Goal: Task Accomplishment & Management: Use online tool/utility

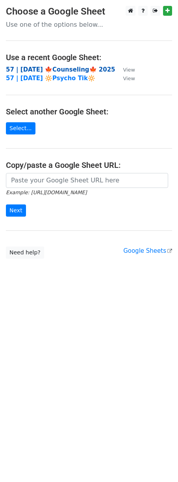
click at [55, 70] on strong "57 | [DATE] 🍁Counseling🍁 2025" at bounding box center [60, 69] width 109 height 7
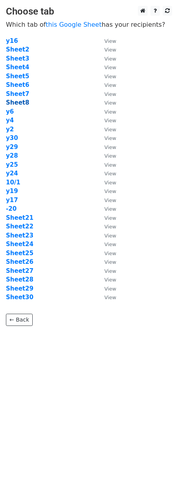
click at [18, 104] on strong "Sheet8" at bounding box center [17, 102] width 23 height 7
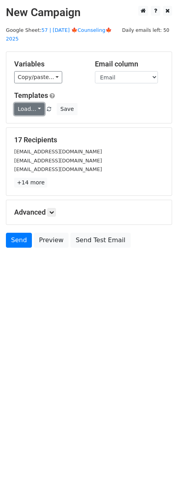
click at [33, 105] on link "Load..." at bounding box center [29, 109] width 30 height 12
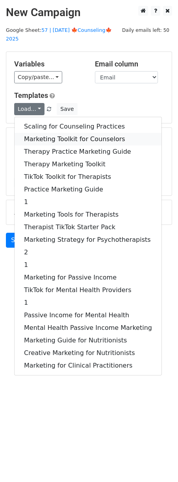
click at [46, 133] on link "Marketing Toolkit for Counselors" at bounding box center [88, 139] width 147 height 13
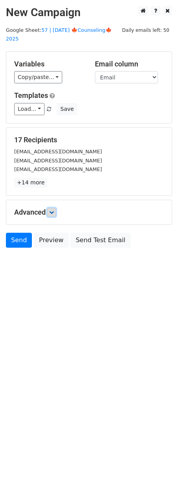
click at [52, 210] on icon at bounding box center [51, 212] width 5 height 5
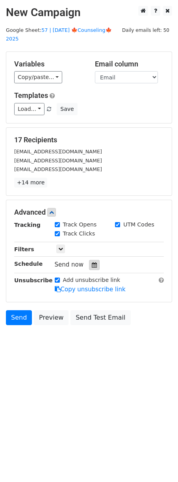
click at [92, 262] on icon at bounding box center [94, 265] width 5 height 6
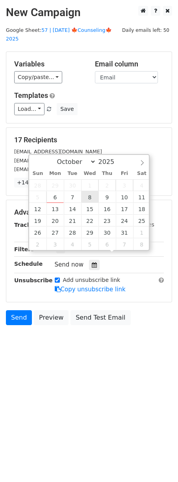
type input "2025-10-08 12:00"
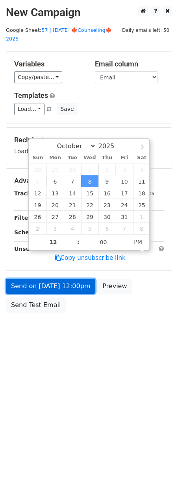
click at [68, 279] on link "Send on Oct 8 at 12:00pm" at bounding box center [50, 286] width 89 height 15
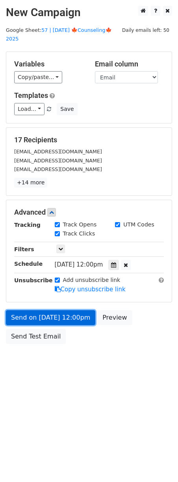
click at [16, 310] on link "Send on Oct 8 at 12:00pm" at bounding box center [50, 317] width 89 height 15
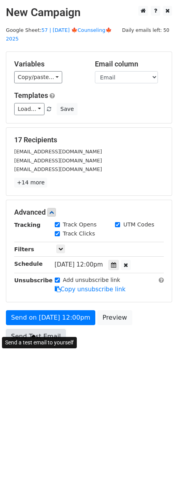
click at [23, 329] on link "Send Test Email" at bounding box center [36, 336] width 60 height 15
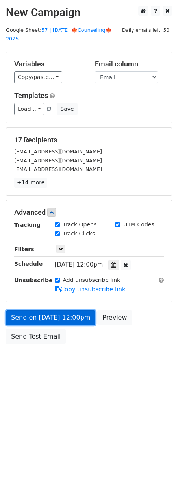
click at [36, 310] on link "Send on Oct 8 at 12:00pm" at bounding box center [50, 317] width 89 height 15
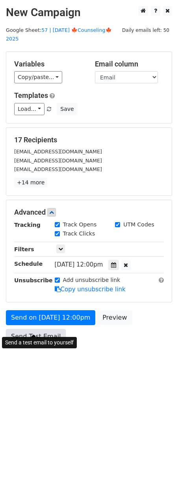
click at [27, 329] on link "Send Test Email" at bounding box center [36, 336] width 60 height 15
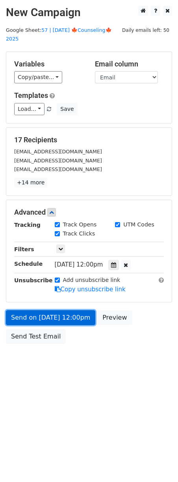
click at [37, 310] on link "Send on Oct 8 at 12:00pm" at bounding box center [50, 317] width 89 height 15
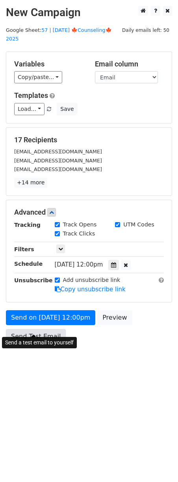
click at [33, 329] on link "Send Test Email" at bounding box center [36, 336] width 60 height 15
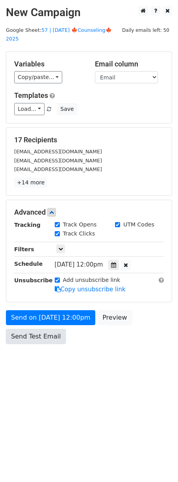
click at [18, 329] on link "Send Test Email" at bounding box center [36, 336] width 60 height 15
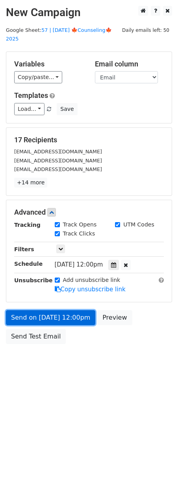
click at [28, 310] on link "Send on Oct 8 at 12:00pm" at bounding box center [50, 317] width 89 height 15
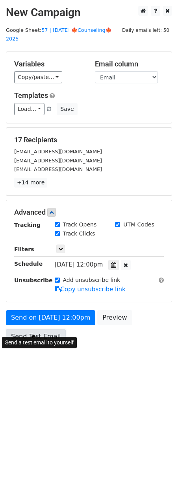
click at [28, 332] on link "Send Test Email" at bounding box center [36, 336] width 60 height 15
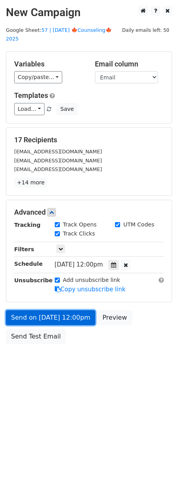
click at [36, 313] on link "Send on Oct 8 at 12:00pm" at bounding box center [50, 317] width 89 height 15
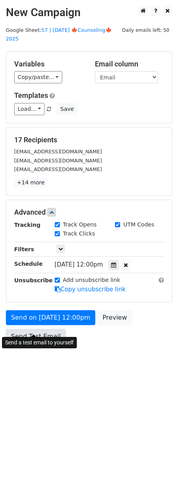
click at [35, 329] on link "Send Test Email" at bounding box center [36, 336] width 60 height 15
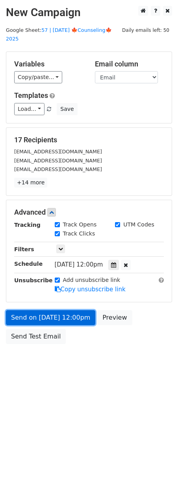
click at [40, 310] on link "Send on Oct 8 at 12:00pm" at bounding box center [50, 317] width 89 height 15
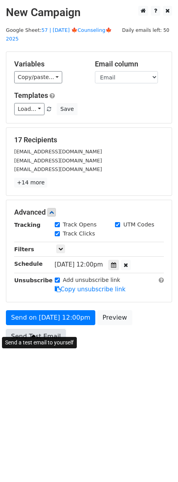
click at [36, 329] on link "Send Test Email" at bounding box center [36, 336] width 60 height 15
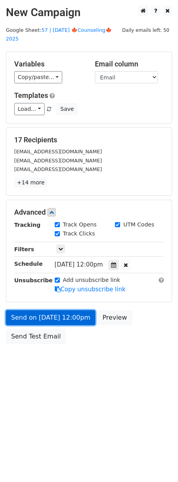
click at [43, 310] on link "Send on Oct 8 at 12:00pm" at bounding box center [50, 317] width 89 height 15
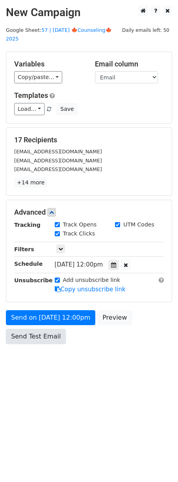
click at [39, 329] on link "Send Test Email" at bounding box center [36, 336] width 60 height 15
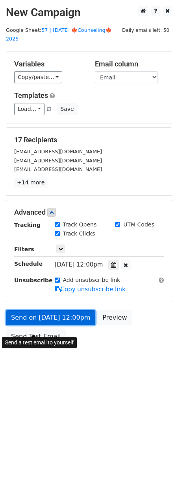
click at [41, 310] on link "Send on Oct 8 at 12:00pm" at bounding box center [50, 317] width 89 height 15
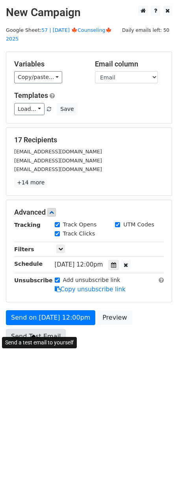
click at [37, 329] on link "Send Test Email" at bounding box center [36, 336] width 60 height 15
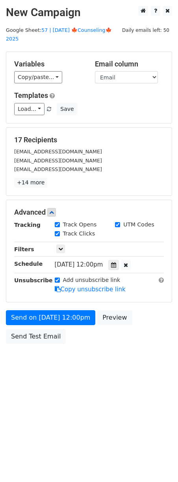
click at [35, 316] on div "Send on Oct 8 at 12:00pm Preview Send Test Email" at bounding box center [89, 329] width 178 height 38
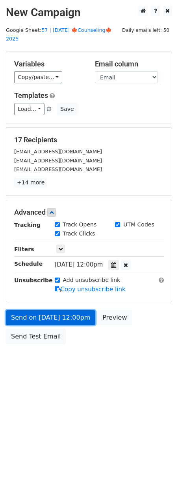
click at [35, 311] on link "Send on Oct 8 at 12:00pm" at bounding box center [50, 317] width 89 height 15
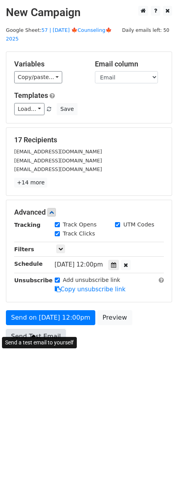
click at [32, 329] on link "Send Test Email" at bounding box center [36, 336] width 60 height 15
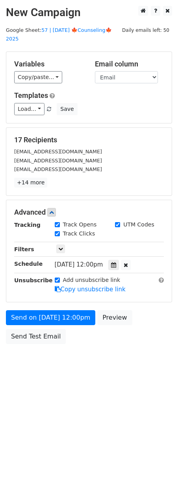
click at [64, 316] on div "Send on Oct 8 at 12:00pm Preview Send Test Email" at bounding box center [89, 329] width 178 height 38
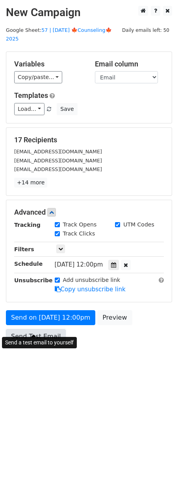
click at [35, 329] on link "Send Test Email" at bounding box center [36, 336] width 60 height 15
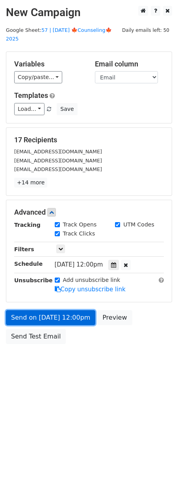
click at [46, 310] on link "Send on Oct 8 at 12:00pm" at bounding box center [50, 317] width 89 height 15
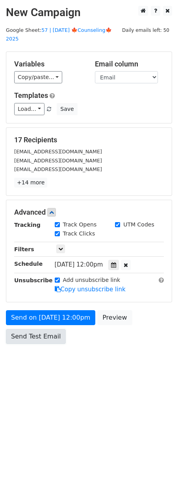
click at [37, 329] on link "Send Test Email" at bounding box center [36, 336] width 60 height 15
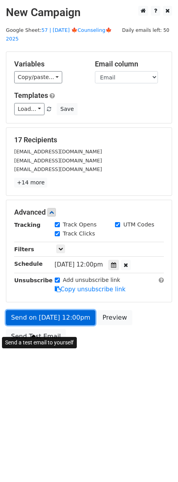
click at [35, 310] on link "Send on Oct 8 at 12:00pm" at bounding box center [50, 317] width 89 height 15
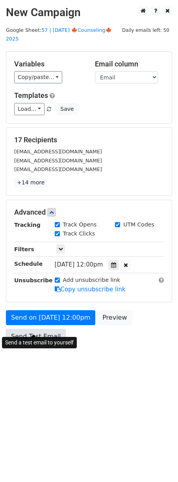
click at [27, 330] on link "Send Test Email" at bounding box center [36, 336] width 60 height 15
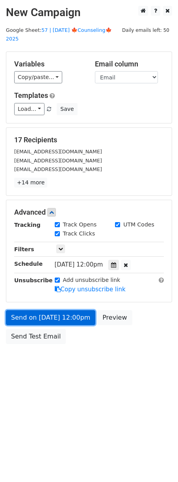
click at [18, 310] on link "Send on Oct 8 at 12:00pm" at bounding box center [50, 317] width 89 height 15
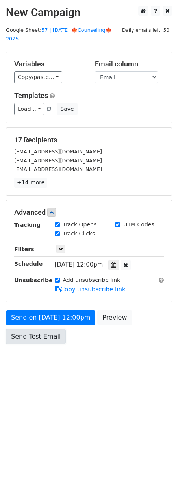
click at [17, 329] on link "Send Test Email" at bounding box center [36, 336] width 60 height 15
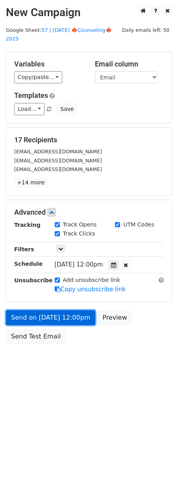
click at [23, 310] on link "Send on Oct 8 at 12:00pm" at bounding box center [50, 317] width 89 height 15
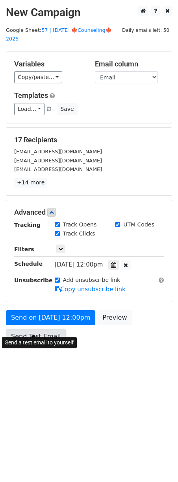
click at [20, 329] on link "Send Test Email" at bounding box center [36, 336] width 60 height 15
click at [25, 330] on link "Send Test Email" at bounding box center [36, 336] width 60 height 15
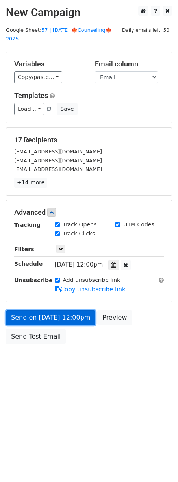
click at [28, 311] on link "Send on Oct 8 at 12:00pm" at bounding box center [50, 317] width 89 height 15
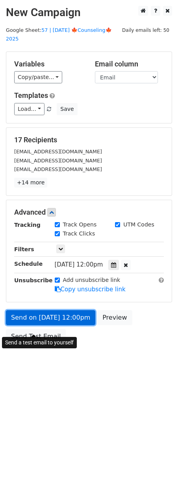
click at [30, 312] on link "Send on Oct 8 at 12:00pm" at bounding box center [50, 317] width 89 height 15
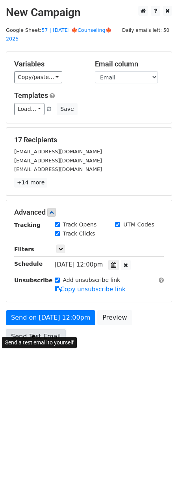
click at [30, 329] on link "Send Test Email" at bounding box center [36, 336] width 60 height 15
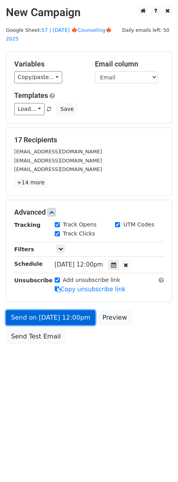
click at [31, 310] on link "Send on Oct 8 at 12:00pm" at bounding box center [50, 317] width 89 height 15
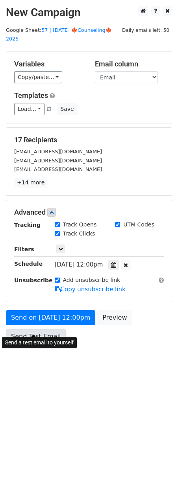
click at [29, 329] on link "Send Test Email" at bounding box center [36, 336] width 60 height 15
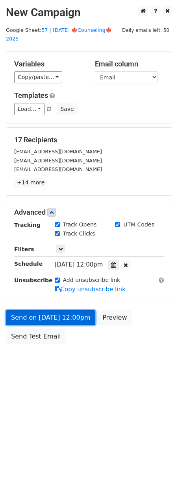
click at [31, 310] on link "Send on Oct 8 at 12:00pm" at bounding box center [50, 317] width 89 height 15
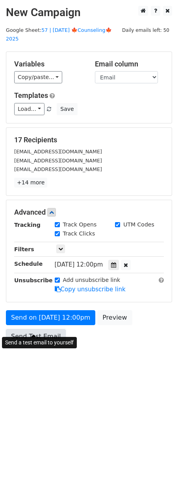
click at [29, 329] on link "Send Test Email" at bounding box center [36, 336] width 60 height 15
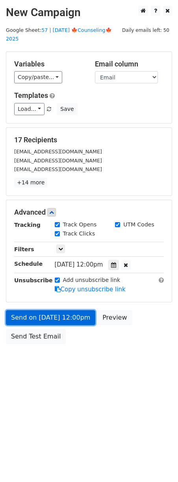
click at [31, 310] on link "Send on Oct 8 at 12:00pm" at bounding box center [50, 317] width 89 height 15
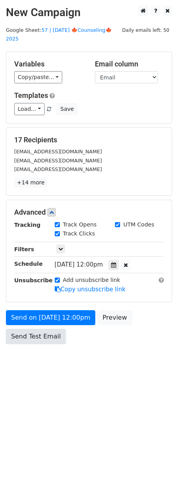
click at [28, 329] on link "Send Test Email" at bounding box center [36, 336] width 60 height 15
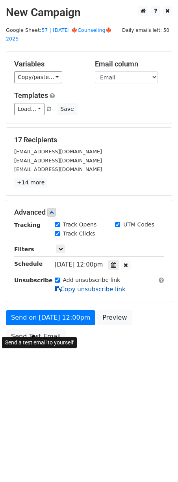
click at [107, 286] on link "Copy unsubscribe link" at bounding box center [90, 289] width 71 height 7
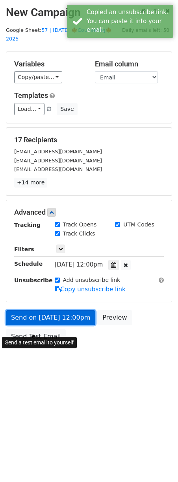
click at [35, 310] on link "Send on Oct 8 at 12:00pm" at bounding box center [50, 317] width 89 height 15
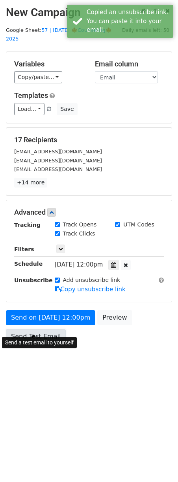
click at [32, 329] on link "Send Test Email" at bounding box center [36, 336] width 60 height 15
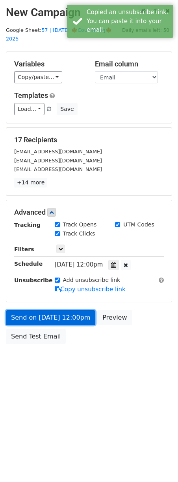
click at [38, 310] on link "Send on Oct 8 at 12:00pm" at bounding box center [50, 317] width 89 height 15
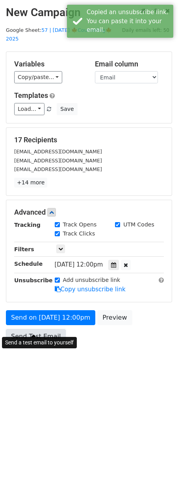
click at [33, 329] on link "Send Test Email" at bounding box center [36, 336] width 60 height 15
